Goal: Task Accomplishment & Management: Manage account settings

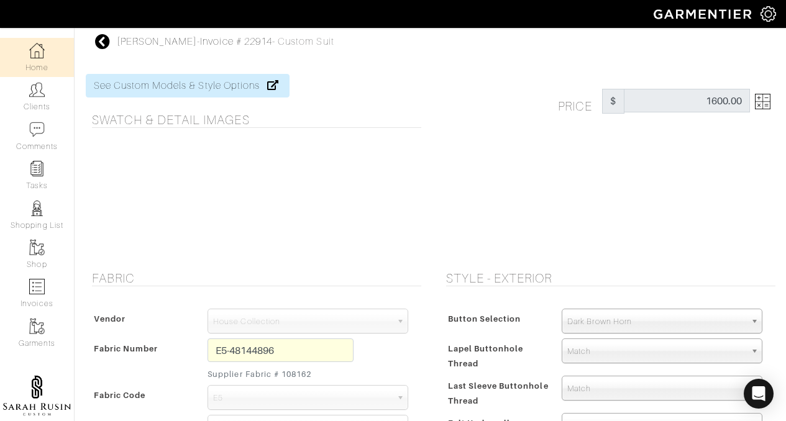
click at [34, 57] on img at bounding box center [37, 51] width 16 height 16
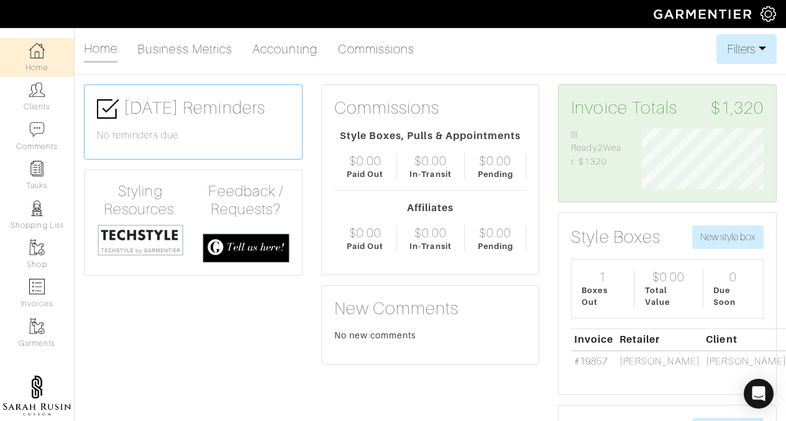
scroll to position [61, 140]
click at [34, 102] on link "Clients" at bounding box center [37, 96] width 74 height 39
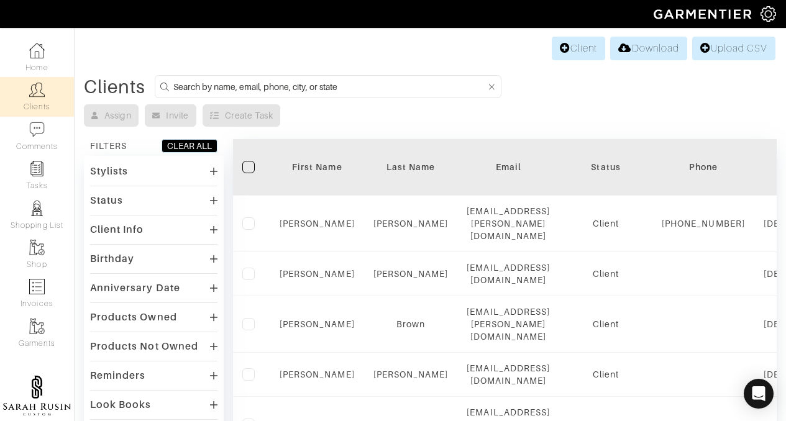
click at [266, 85] on input at bounding box center [329, 87] width 313 height 16
type input "isaac"
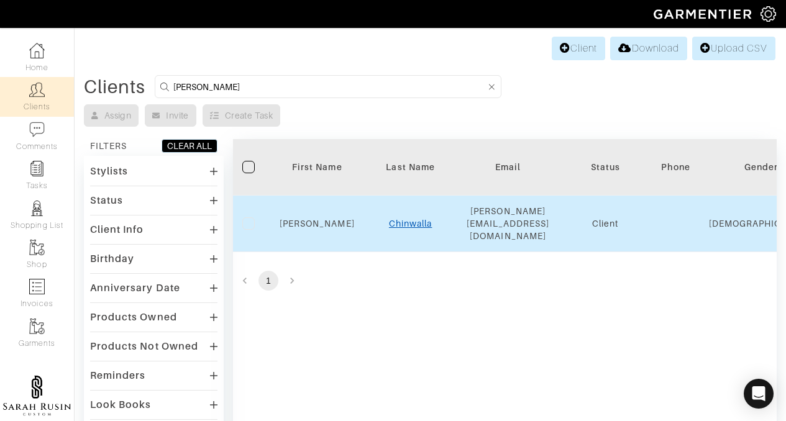
click at [425, 219] on link "Chinwalla" at bounding box center [410, 224] width 43 height 10
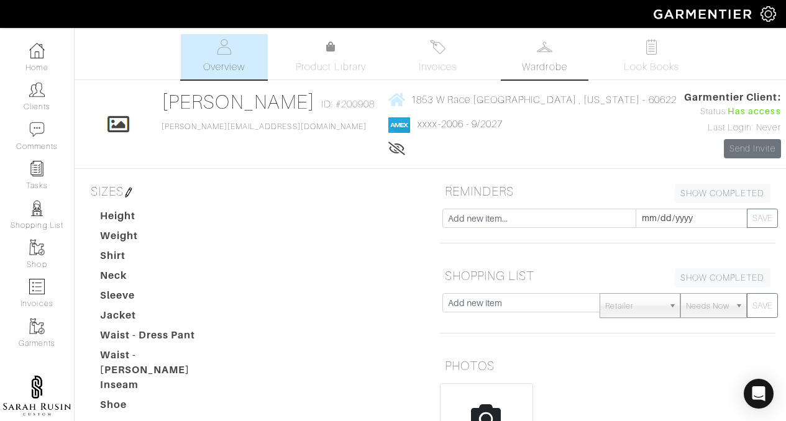
click at [528, 62] on span "Wardrobe" at bounding box center [544, 67] width 45 height 15
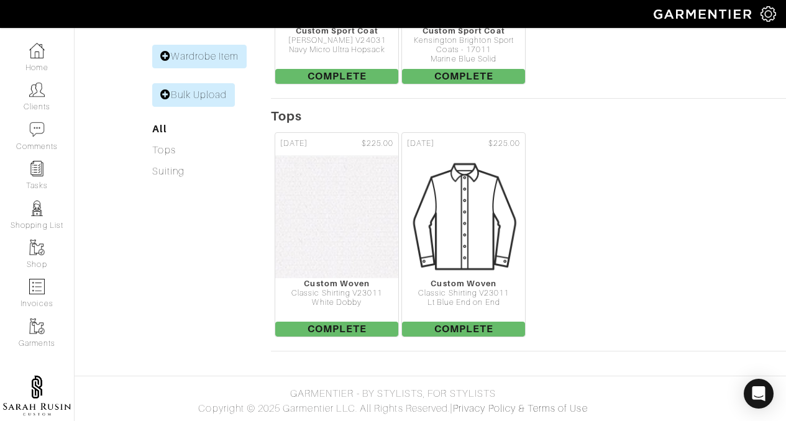
scroll to position [195, 0]
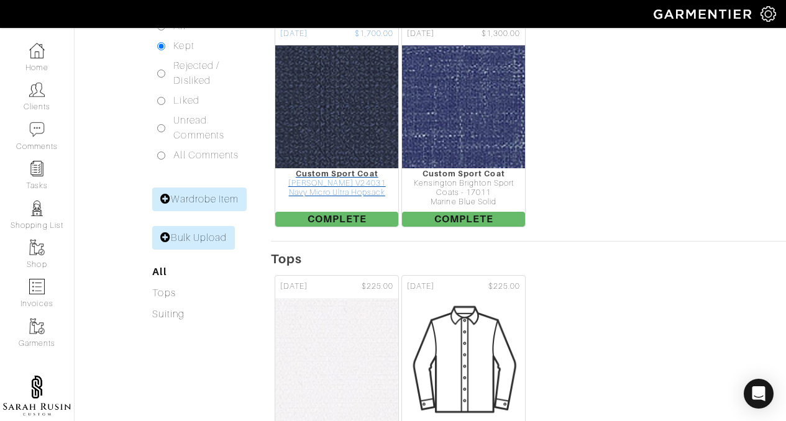
click at [356, 181] on div "[PERSON_NAME] V24031" at bounding box center [336, 183] width 123 height 9
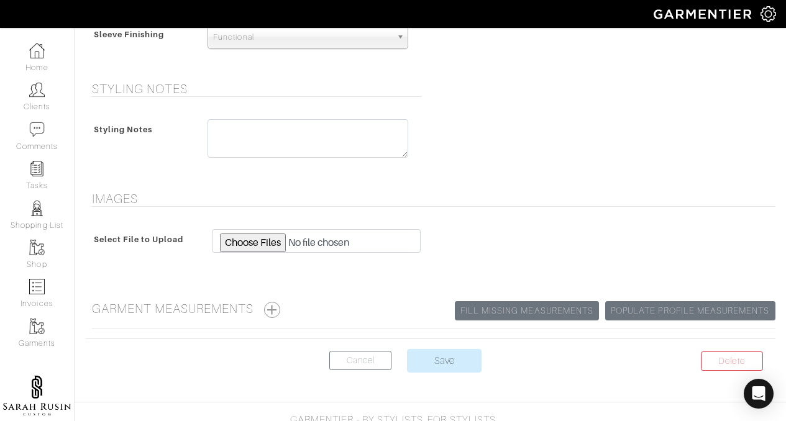
scroll to position [981, 0]
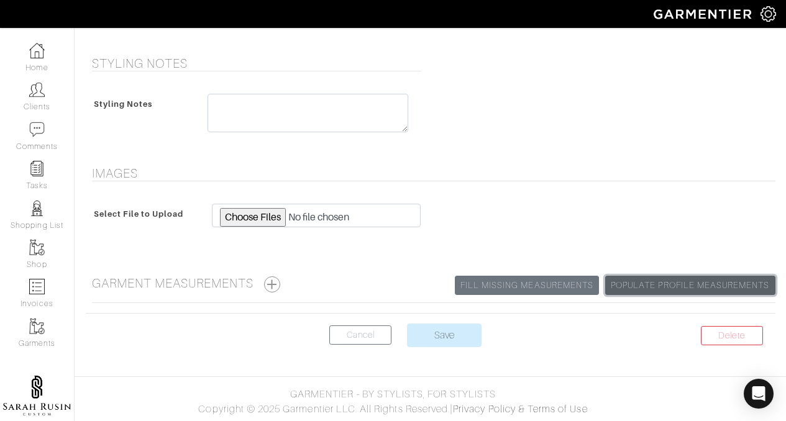
click at [661, 285] on link "Populate Profile Measurements" at bounding box center [690, 285] width 170 height 19
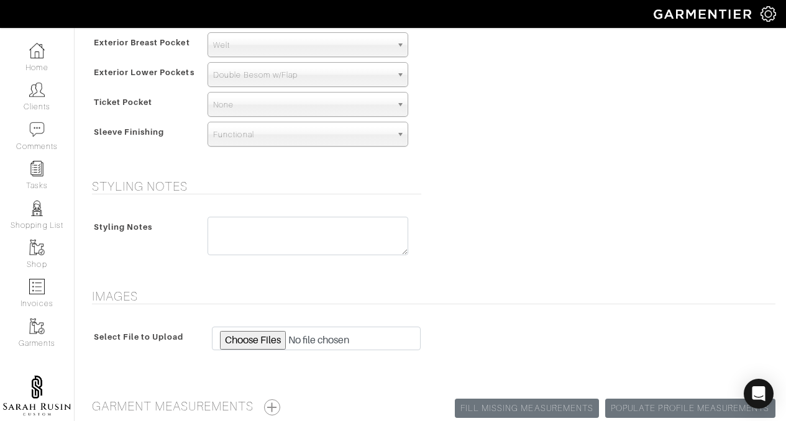
scroll to position [981, 0]
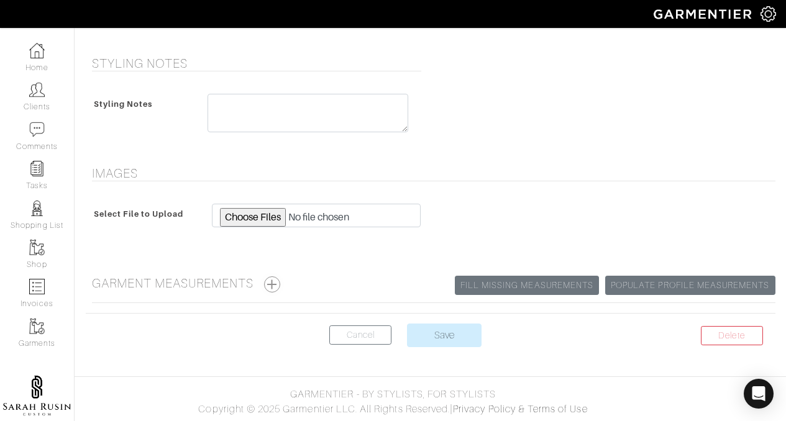
click at [277, 282] on button "button" at bounding box center [272, 285] width 16 height 16
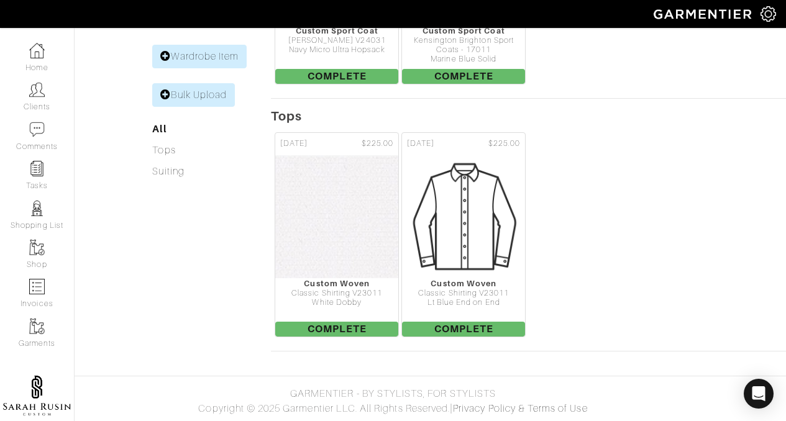
scroll to position [195, 0]
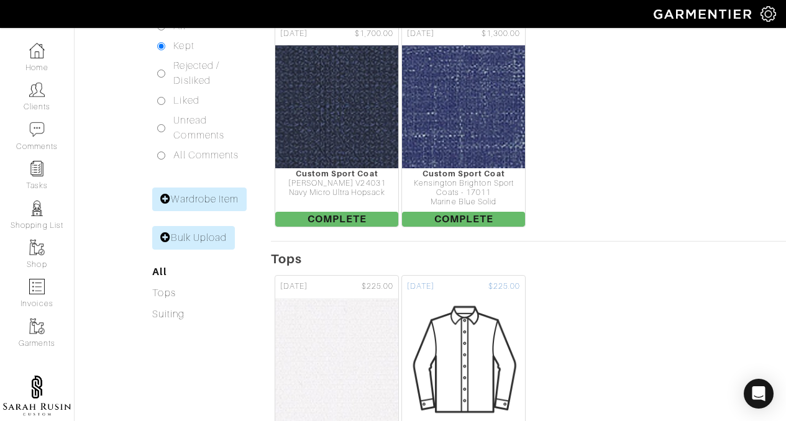
click at [488, 351] on img at bounding box center [463, 360] width 121 height 124
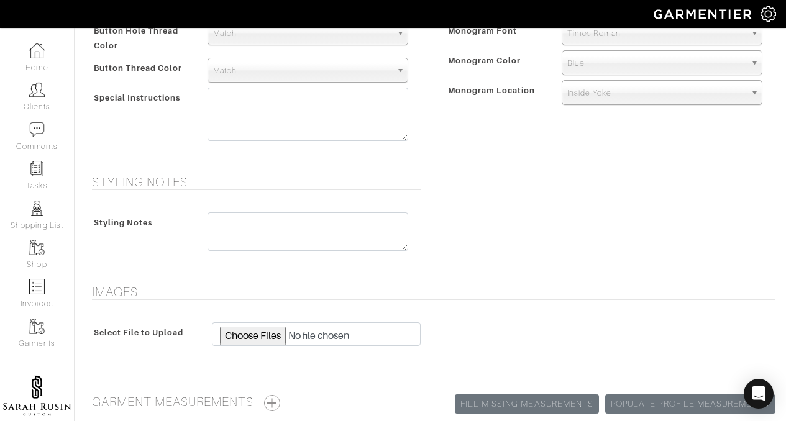
scroll to position [578, 0]
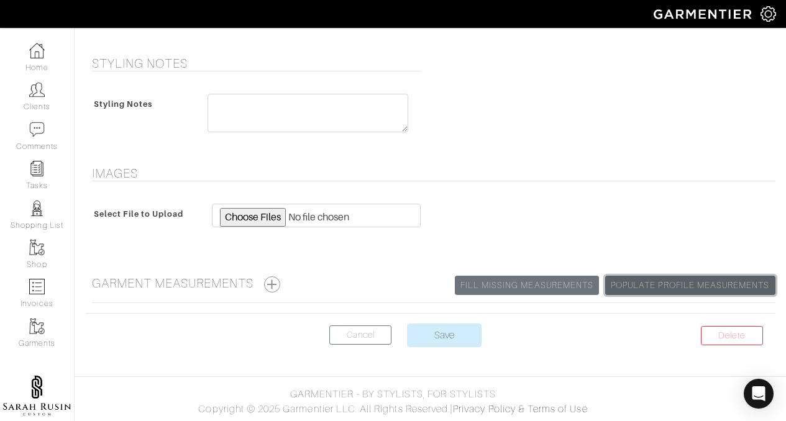
click at [674, 287] on link "Populate Profile Measurements" at bounding box center [690, 285] width 170 height 19
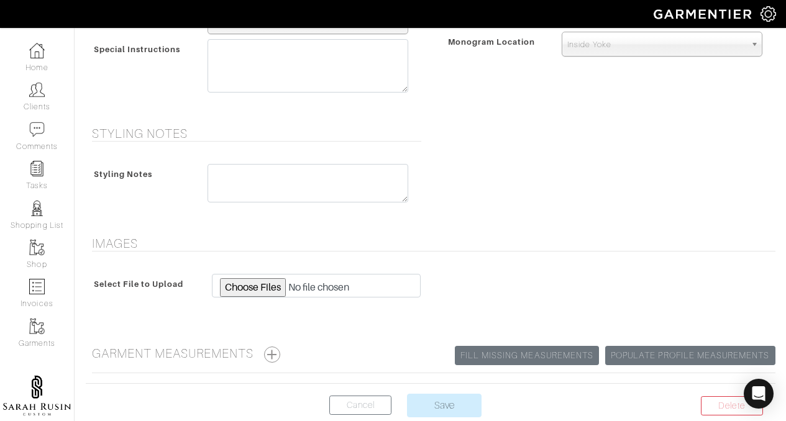
scroll to position [557, 0]
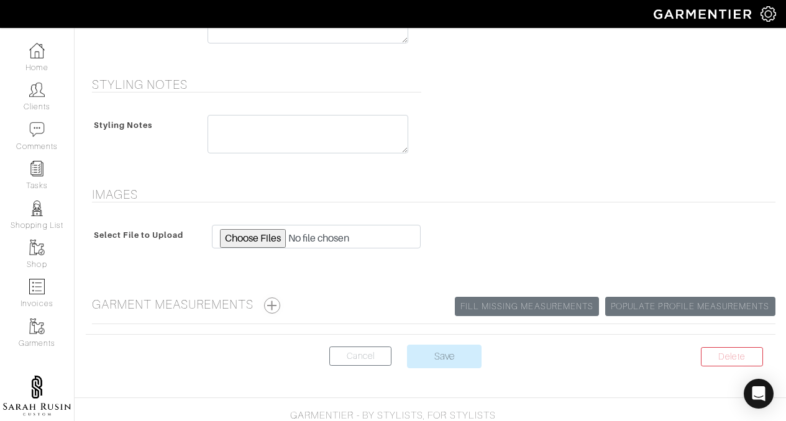
click at [280, 303] on button "button" at bounding box center [272, 306] width 16 height 16
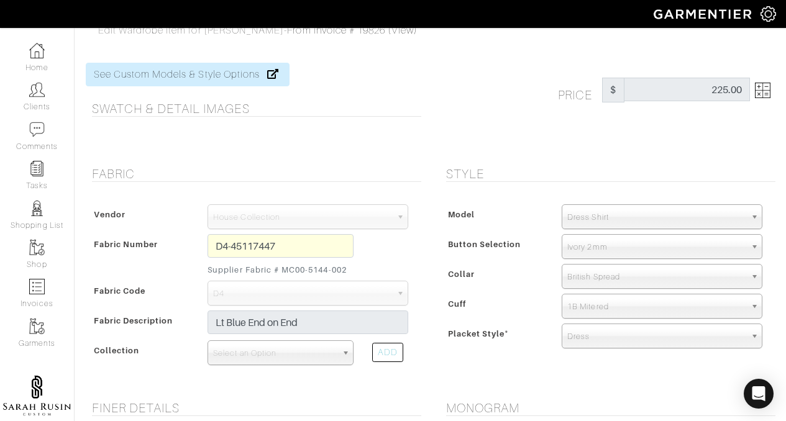
scroll to position [0, 0]
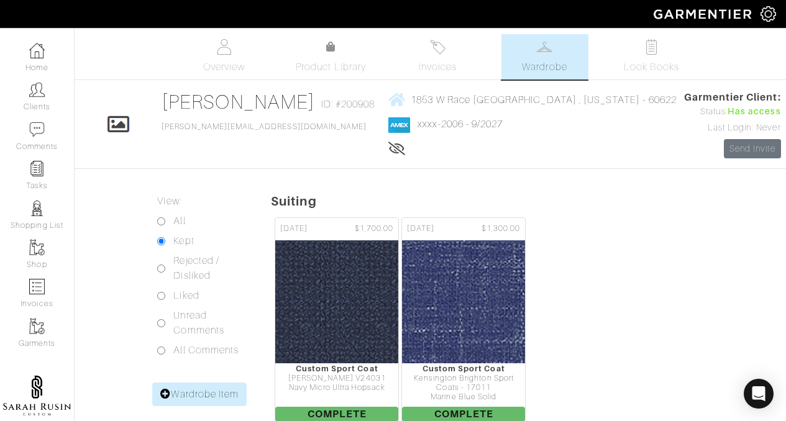
scroll to position [195, 0]
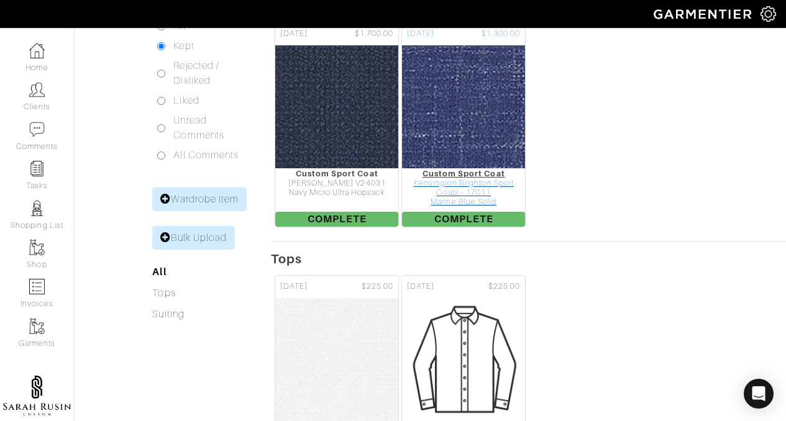
click at [477, 132] on img at bounding box center [463, 107] width 431 height 124
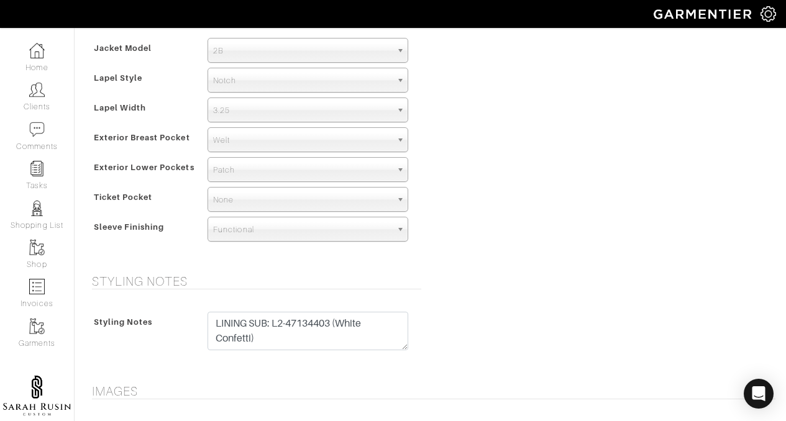
scroll to position [963, 0]
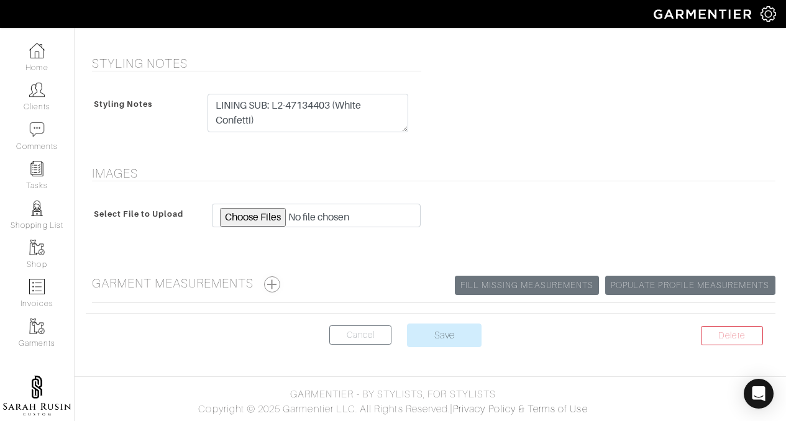
click at [275, 278] on button "button" at bounding box center [272, 285] width 16 height 16
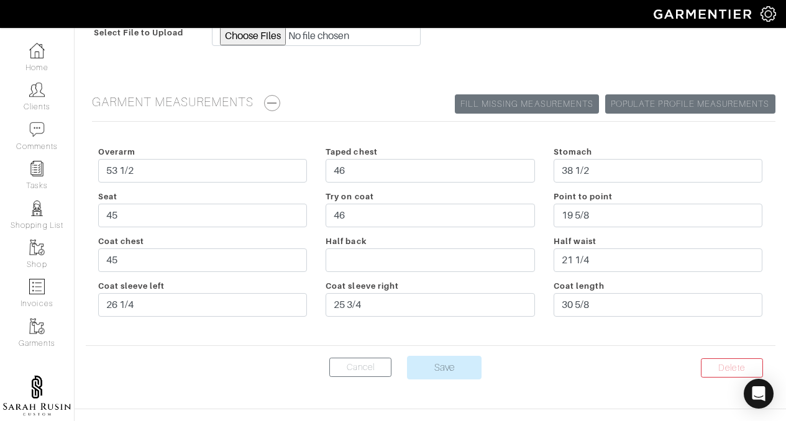
scroll to position [1176, 0]
